Goal: Information Seeking & Learning: Learn about a topic

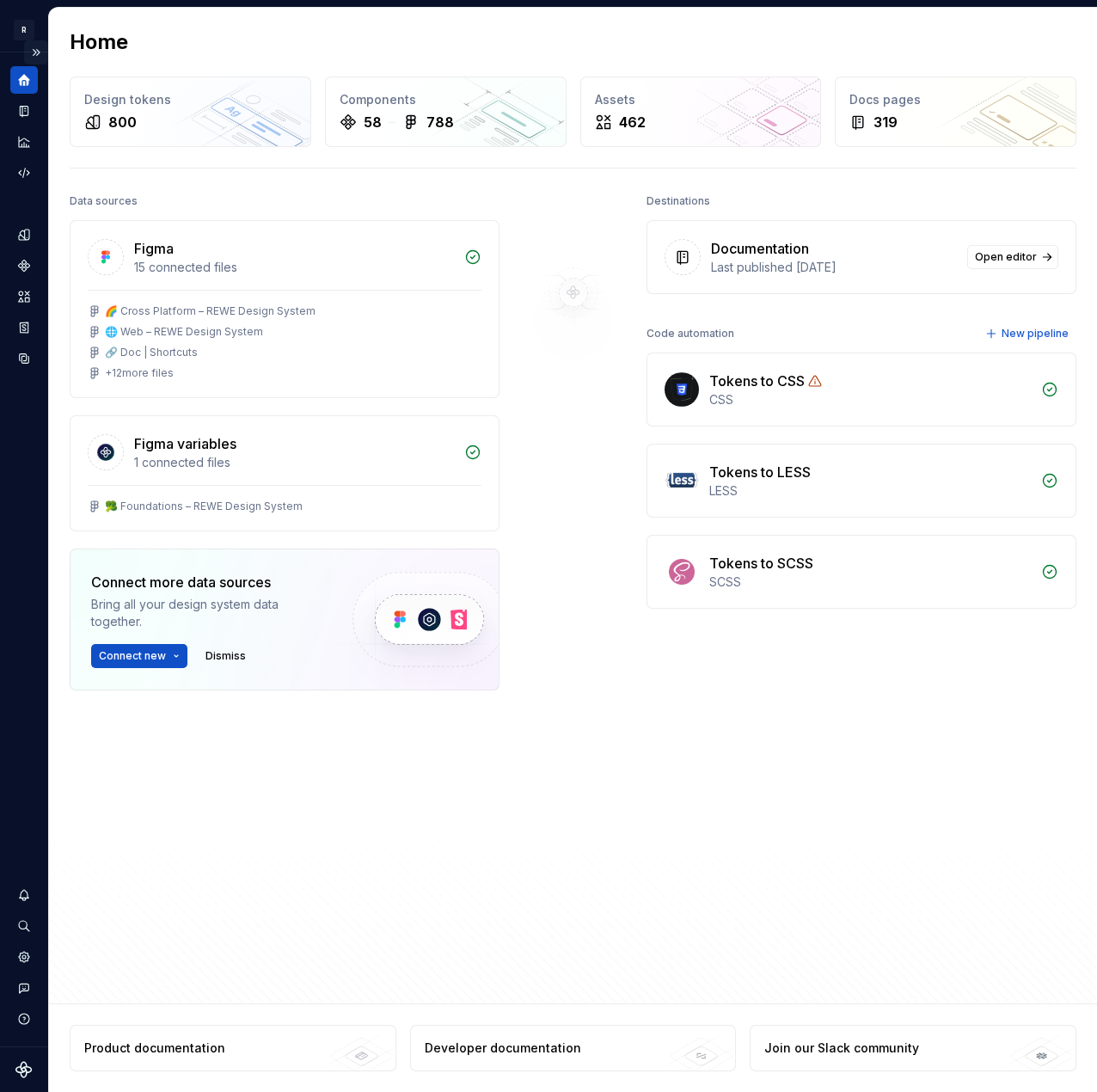
click at [36, 54] on button "Expand sidebar" at bounding box center [37, 52] width 24 height 24
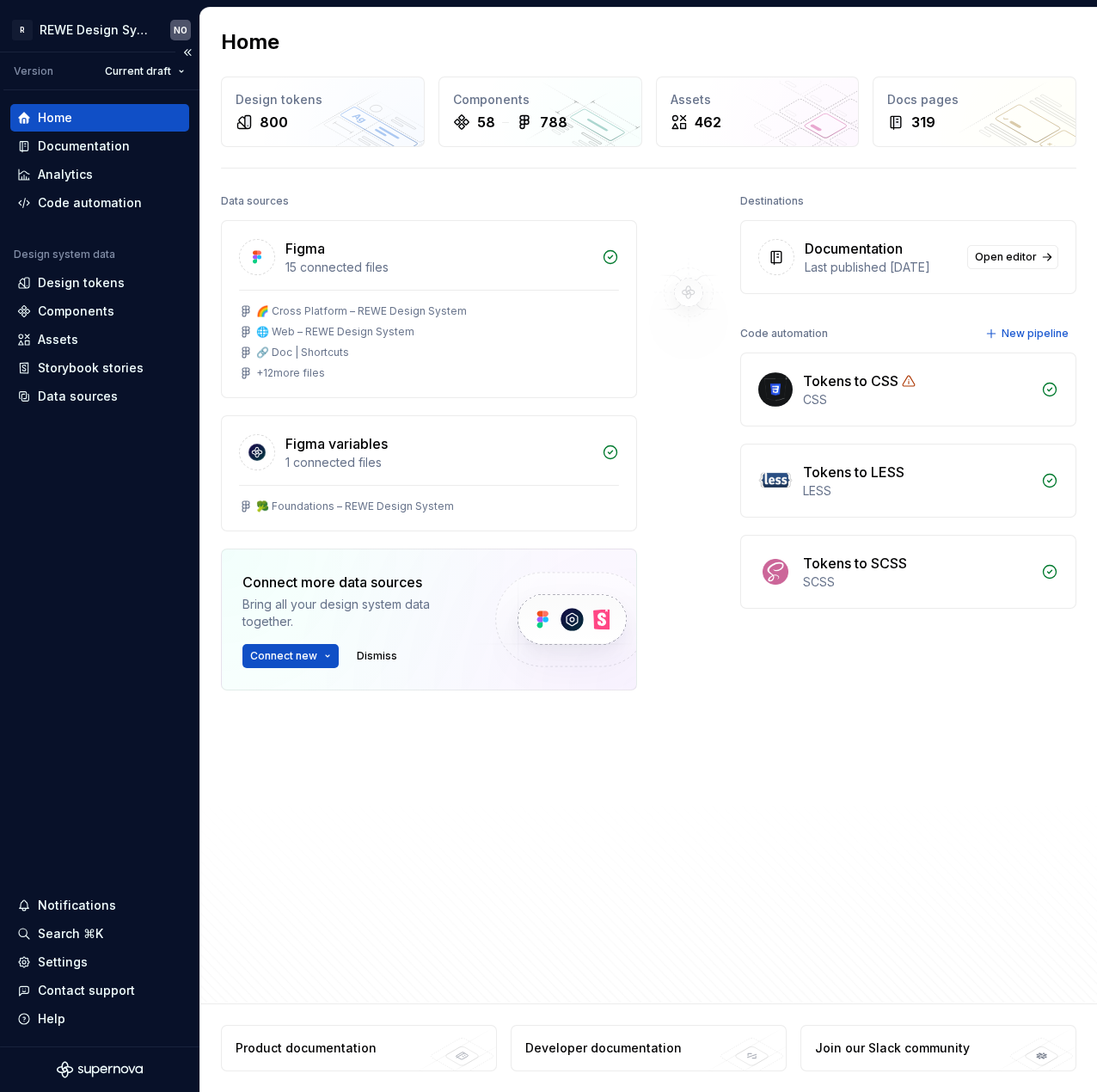
click at [48, 114] on div "Home" at bounding box center [54, 118] width 34 height 17
click at [85, 171] on div "Analytics" at bounding box center [64, 174] width 55 height 17
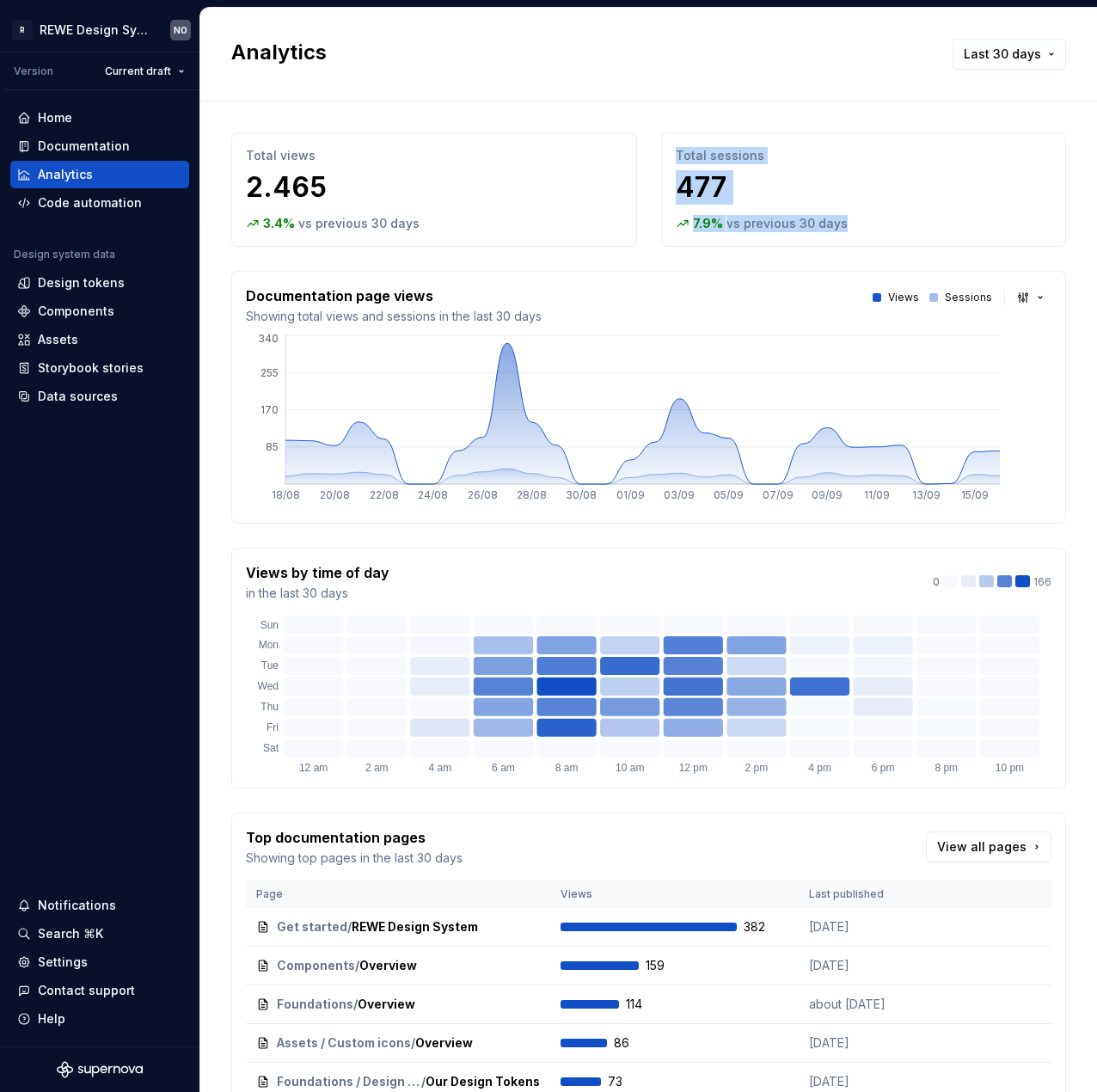
drag, startPoint x: 877, startPoint y: 212, endPoint x: 667, endPoint y: 148, distance: 219.5
click at [667, 148] on div "Total sessions 477 7.9 % vs previous 30 days" at bounding box center [864, 189] width 406 height 114
click at [592, 63] on div "Analytics Last 30 days" at bounding box center [648, 54] width 835 height 31
click at [50, 119] on div "Home" at bounding box center [54, 118] width 34 height 17
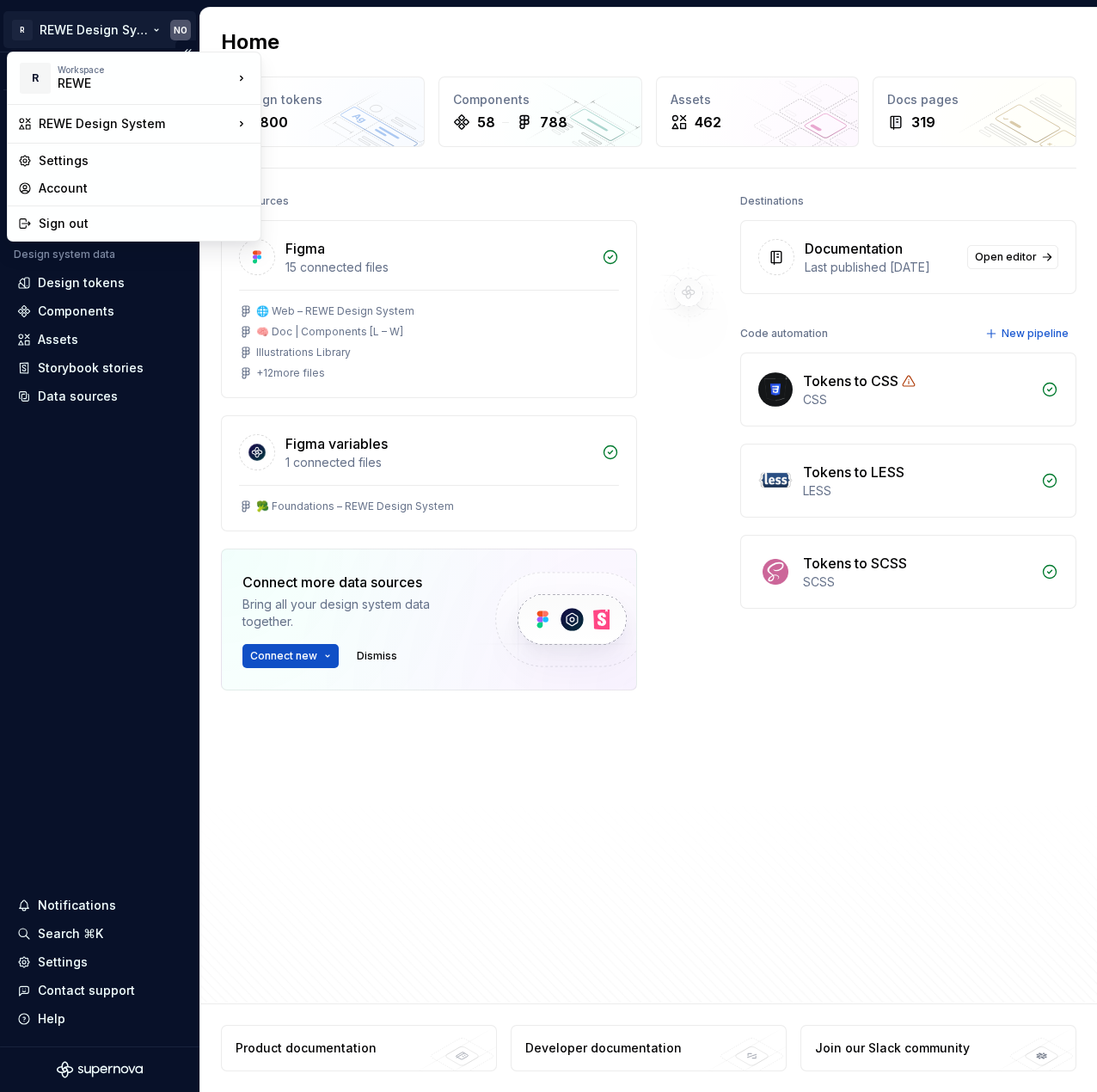
click at [97, 31] on html "R REWE Design System NO Version Current draft Home Documentation Analytics Code…" at bounding box center [548, 546] width 1097 height 1092
click at [76, 79] on div "REWE" at bounding box center [131, 84] width 146 height 17
click at [315, 72] on div "REWE" at bounding box center [345, 74] width 112 height 17
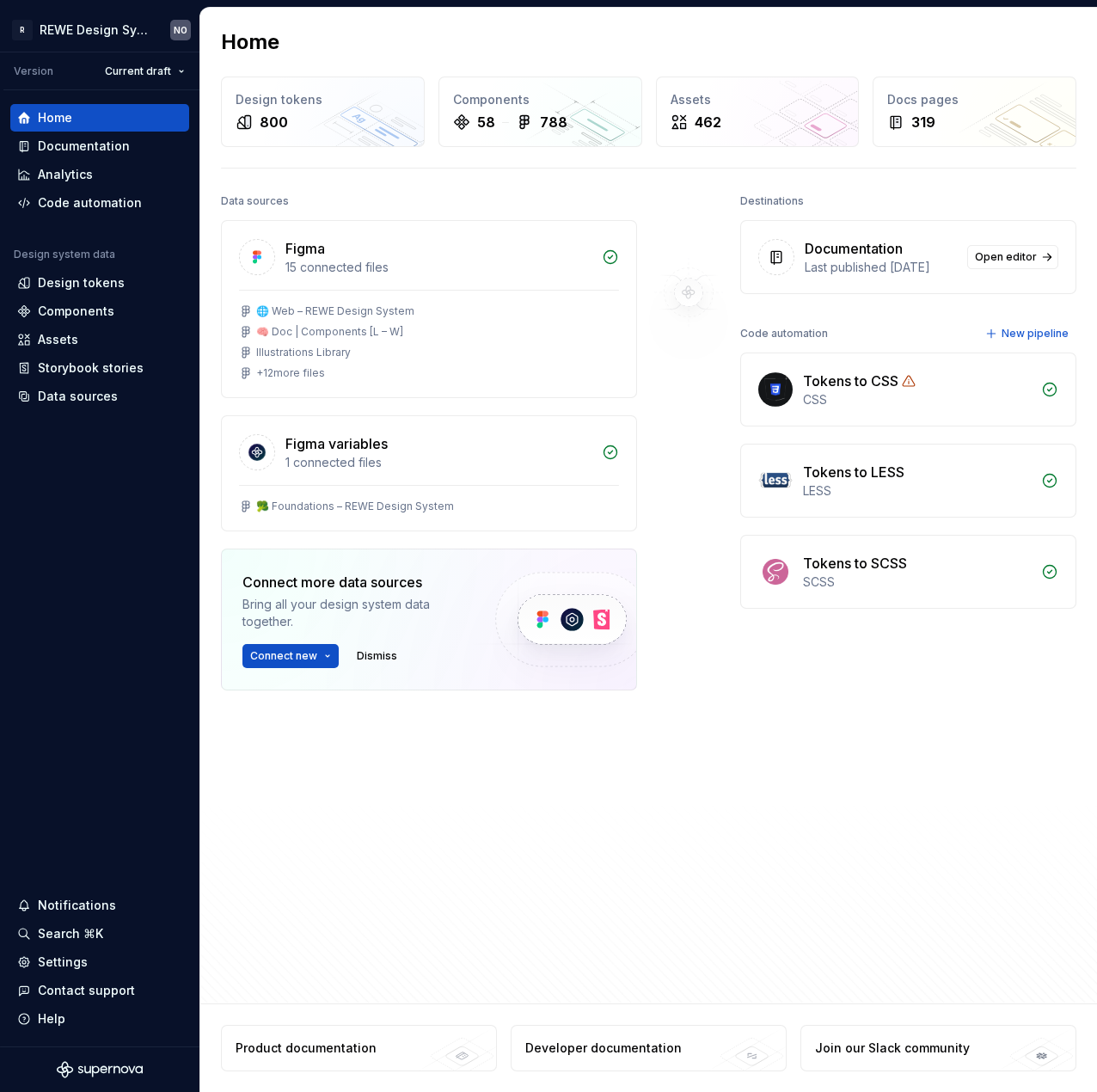
click at [263, 40] on h2 "Home" at bounding box center [250, 43] width 58 height 28
click at [602, 1045] on div "Developer documentation" at bounding box center [604, 1048] width 157 height 17
